Goal: Task Accomplishment & Management: Use online tool/utility

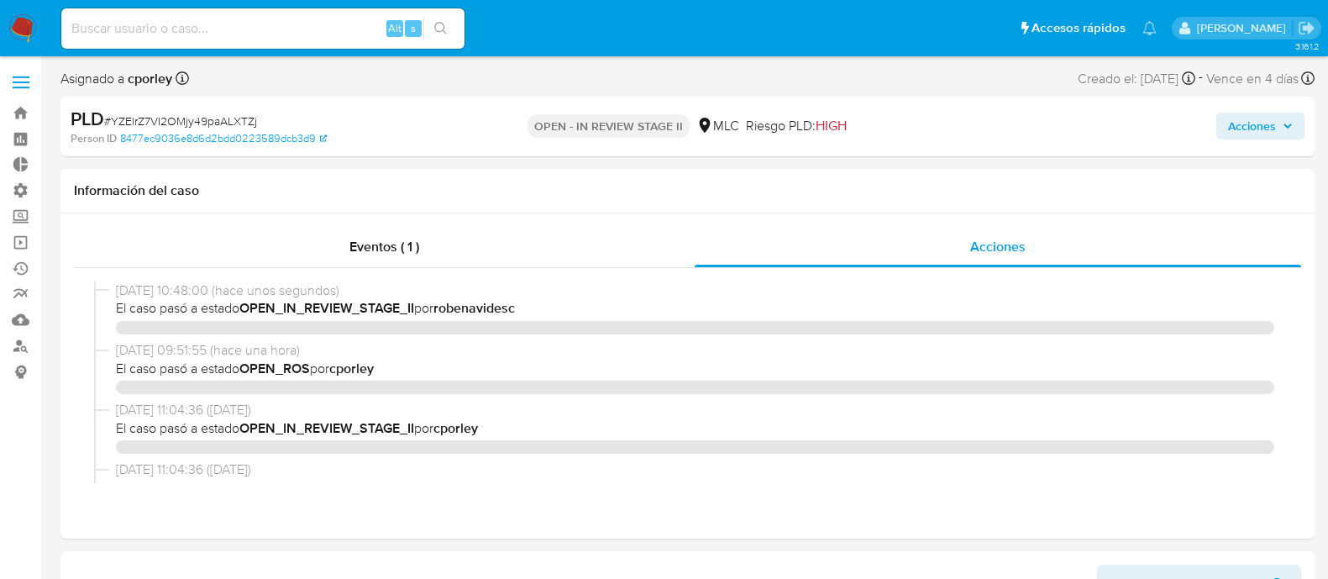
select select "10"
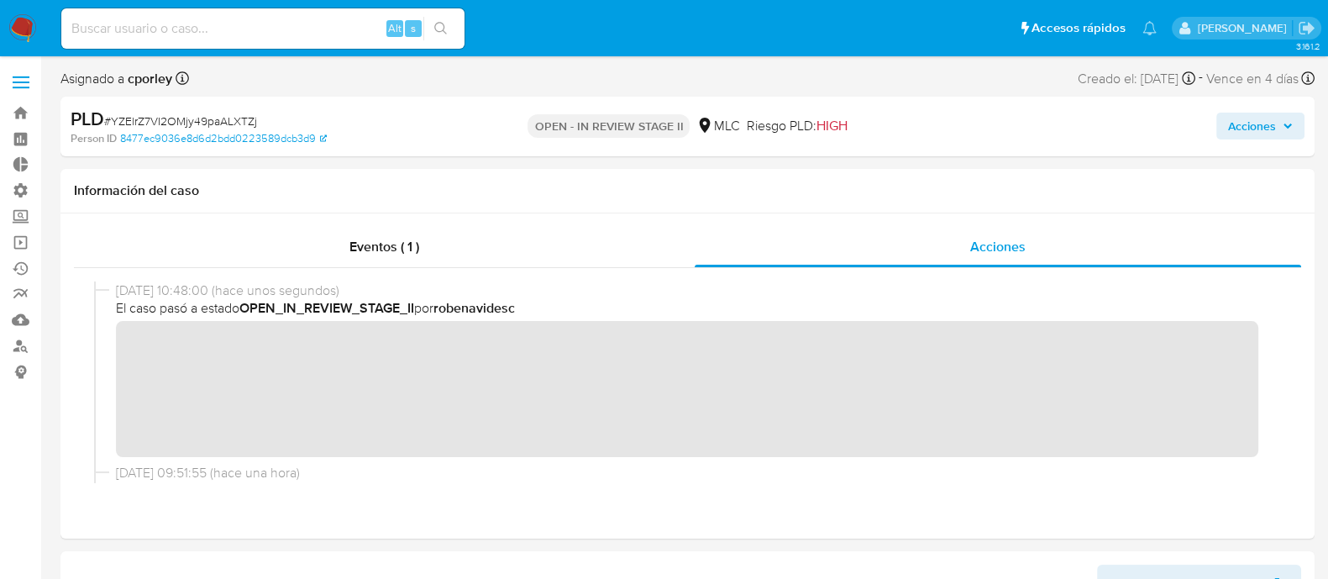
scroll to position [790, 0]
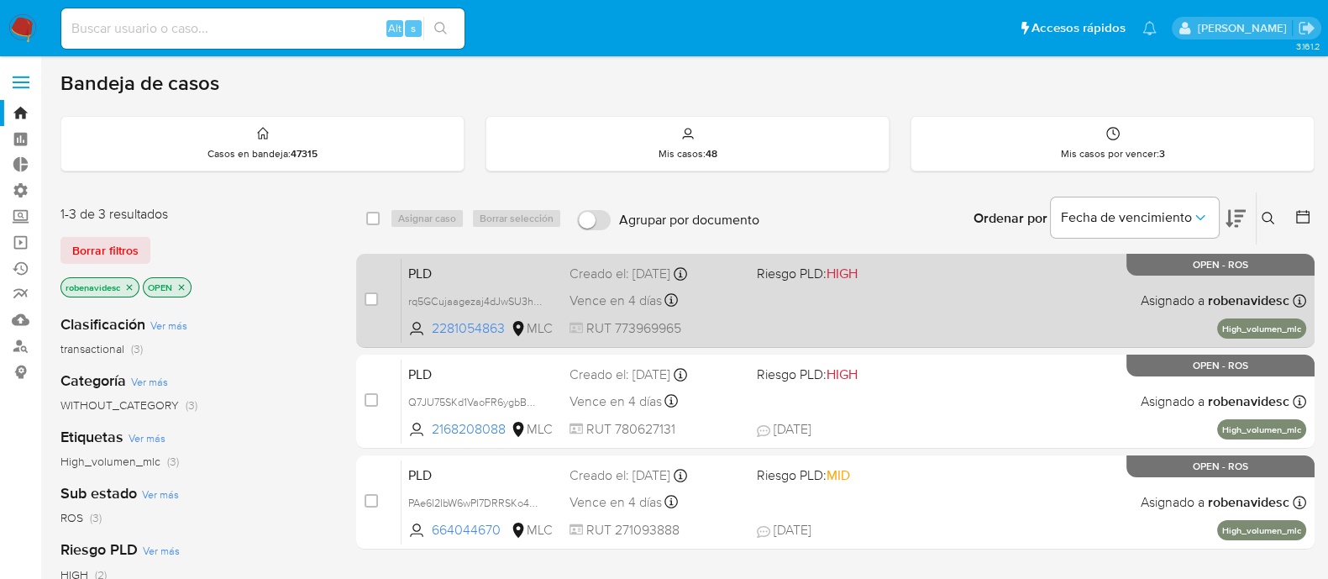
click at [875, 323] on div "PLD rq5GCujaagezaj4dJwSU3h5k 2281054863 MLC Riesgo PLD: HIGH Creado el: 12/07/2…" at bounding box center [854, 300] width 905 height 85
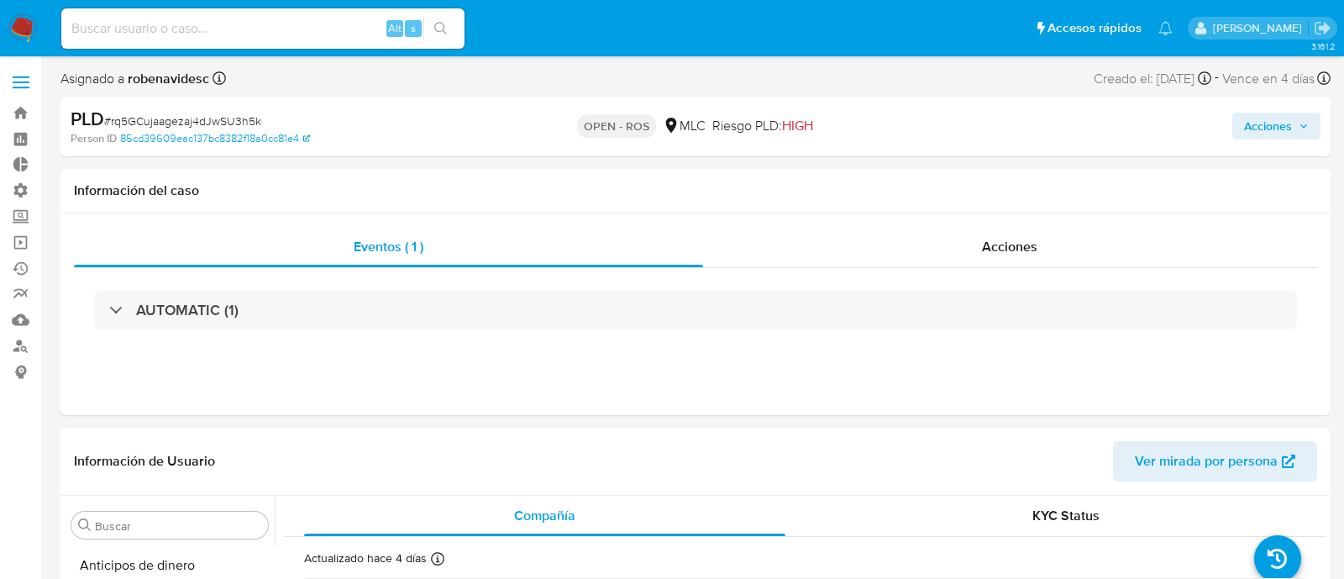
select select "10"
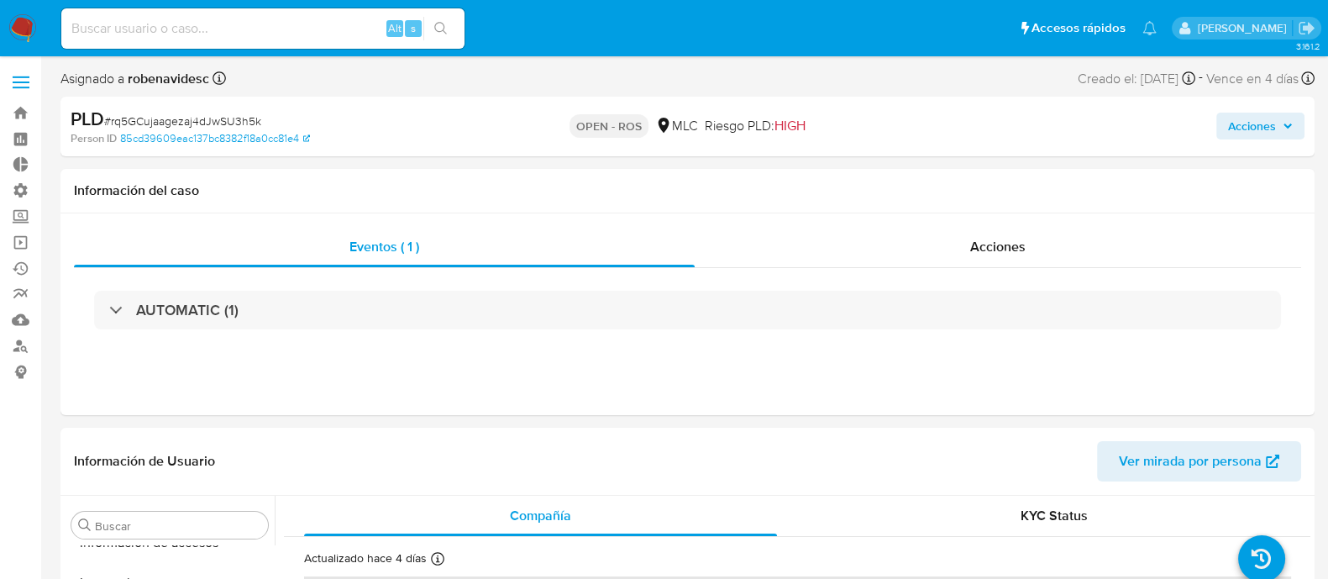
scroll to position [790, 0]
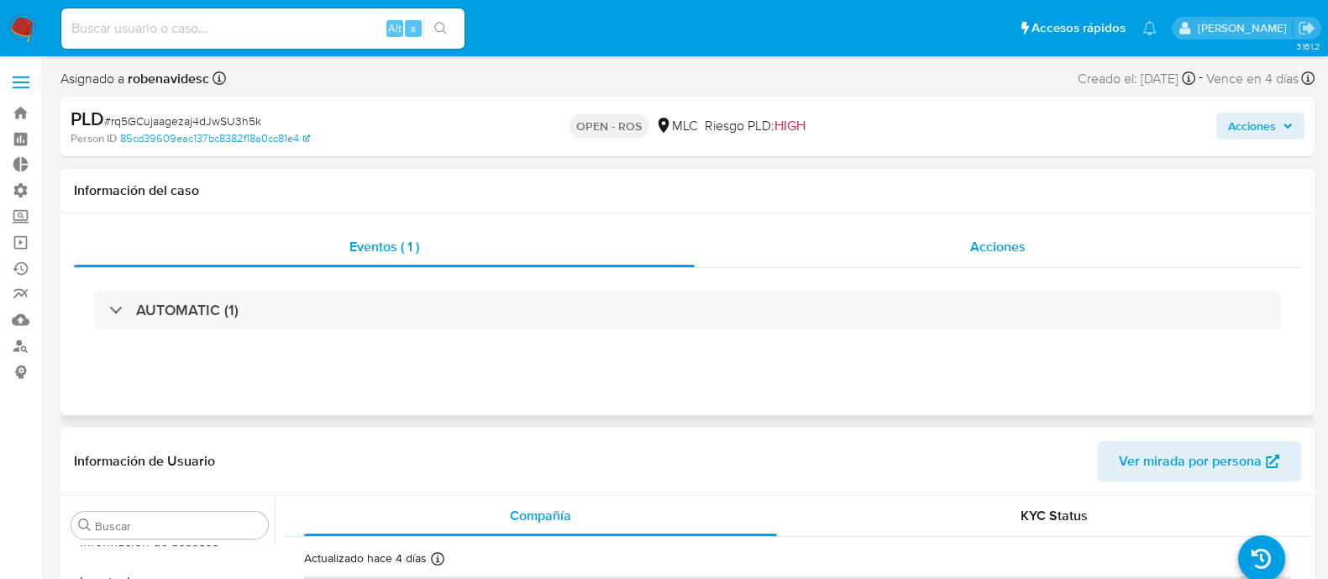
click at [995, 258] on div "Acciones" at bounding box center [998, 247] width 607 height 40
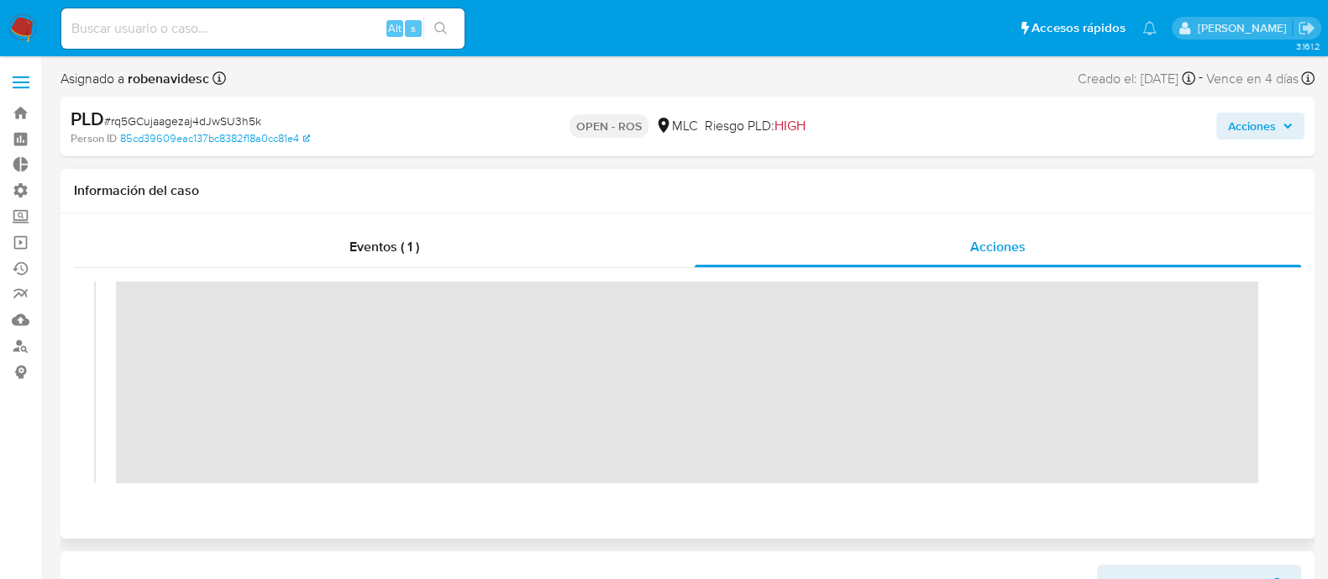
scroll to position [0, 0]
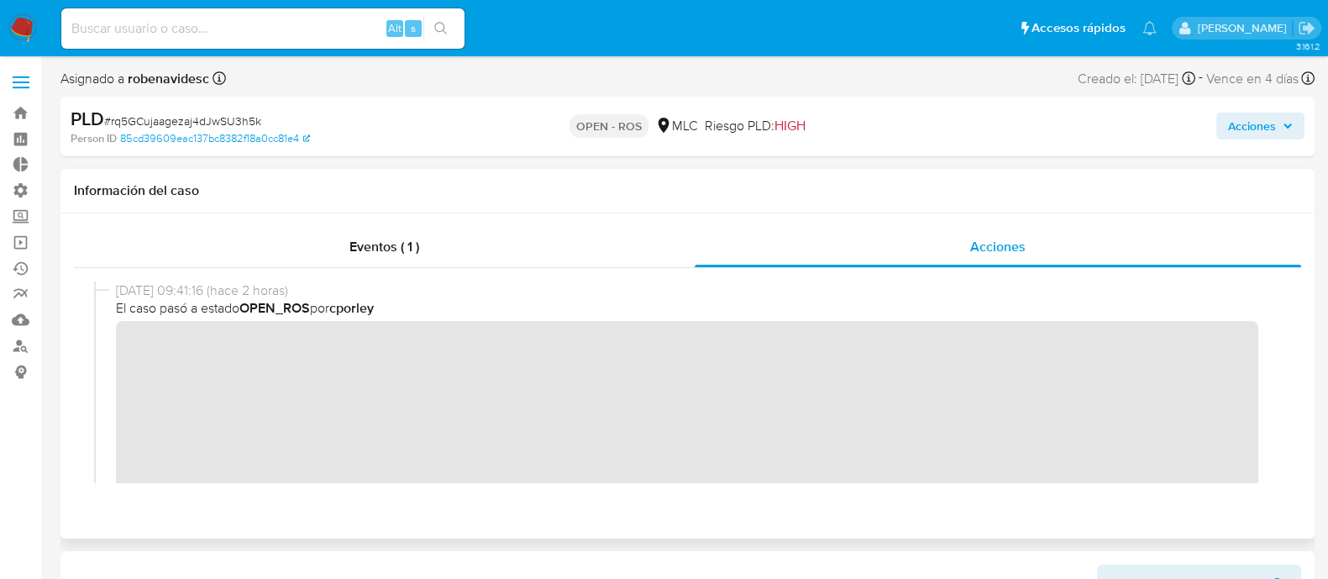
click at [104, 350] on div "[DATE] 09:41:16 (hace 2 horas) El caso pasó a estado OPEN_ROS por cporley" at bounding box center [687, 453] width 1187 height 345
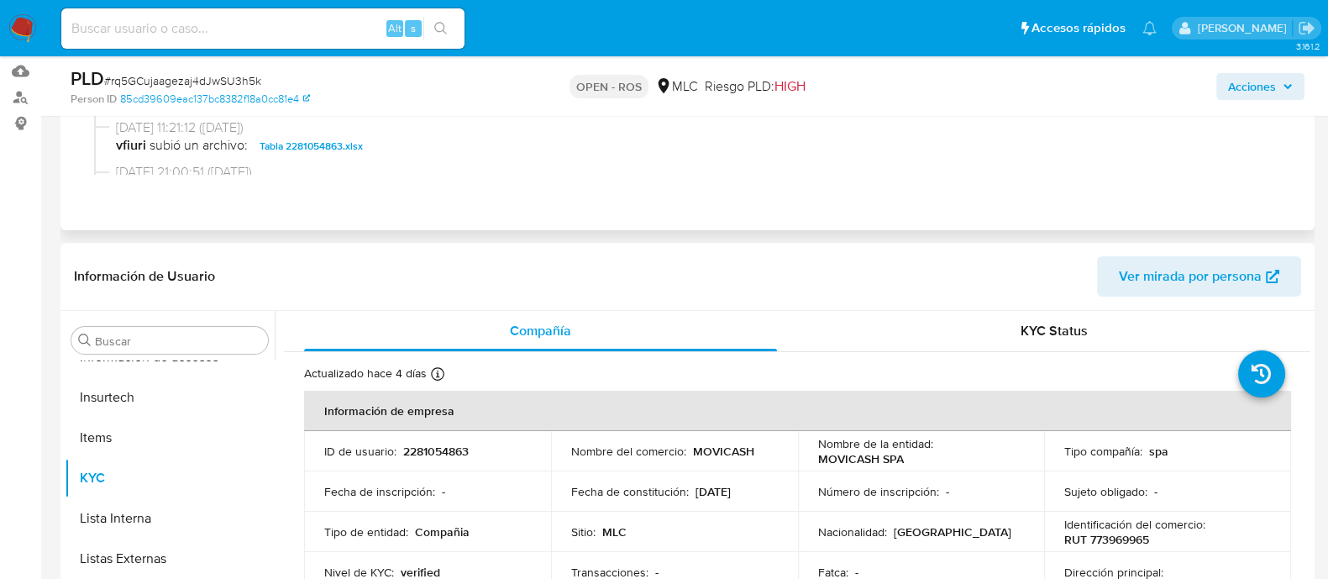
scroll to position [463, 0]
drag, startPoint x: 795, startPoint y: 306, endPoint x: 401, endPoint y: 449, distance: 419.4
click at [401, 449] on div "ID de usuario : 2281054863" at bounding box center [427, 451] width 207 height 15
copy p "2281054863"
